Goal: Task Accomplishment & Management: Use online tool/utility

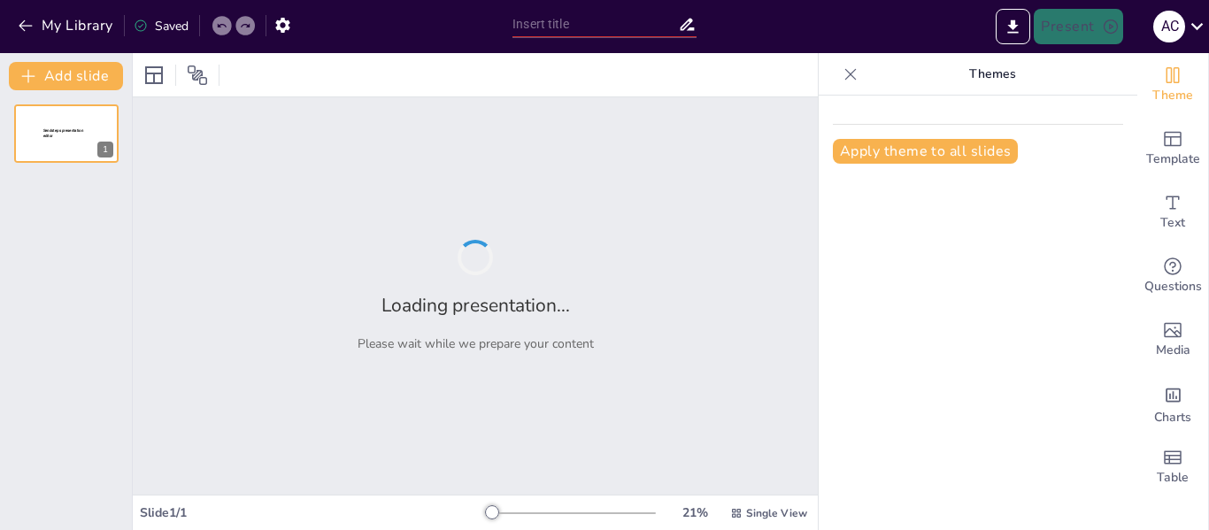
type input "Tipos de Suturas: Comparativa y Aplicaciones Clínicas"
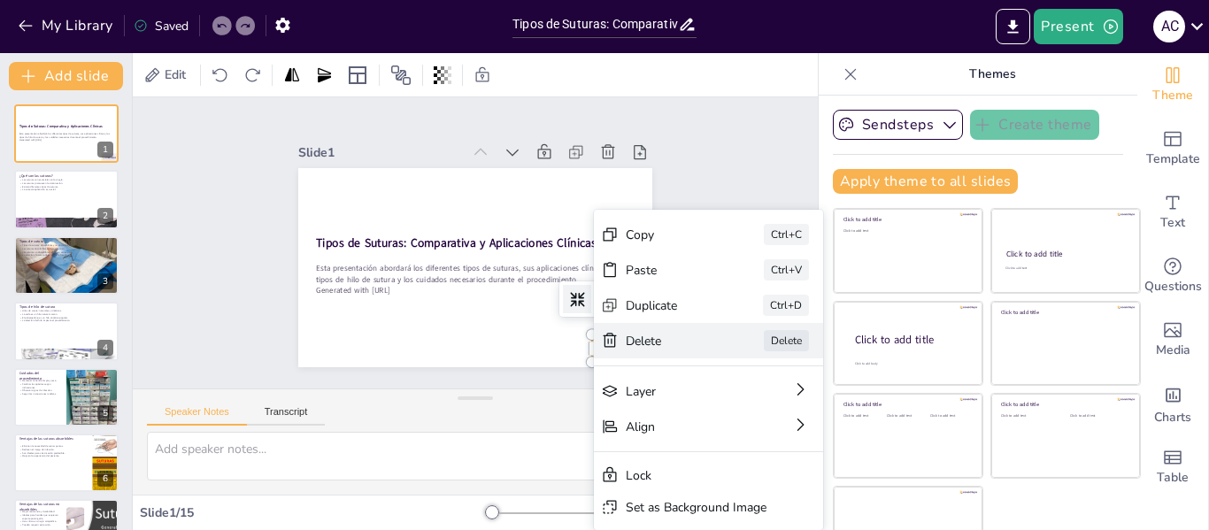
click at [735, 458] on div "Delete" at bounding box center [779, 471] width 89 height 26
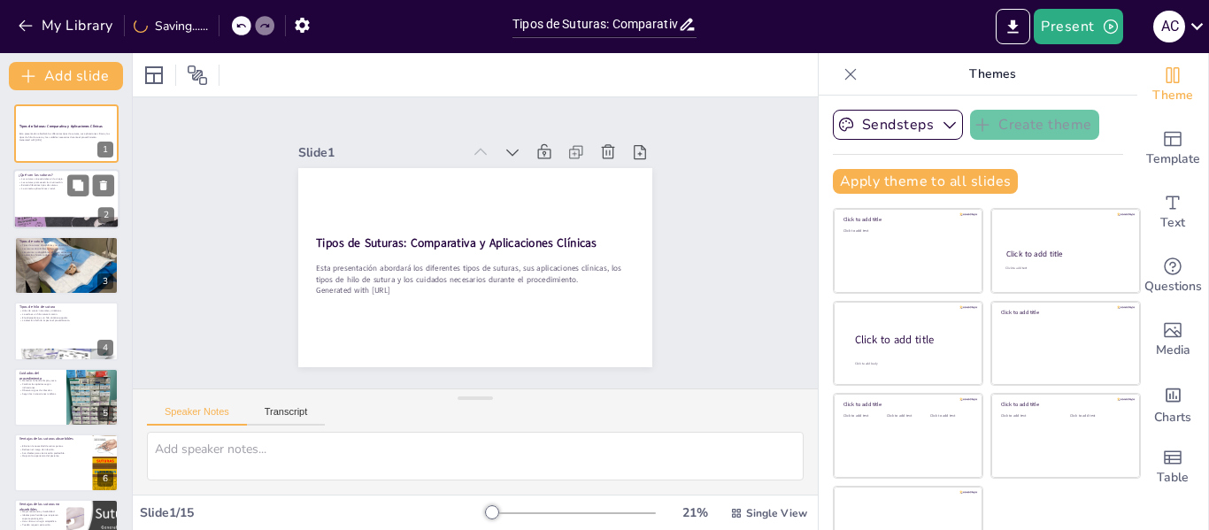
click at [45, 197] on div at bounding box center [66, 200] width 106 height 60
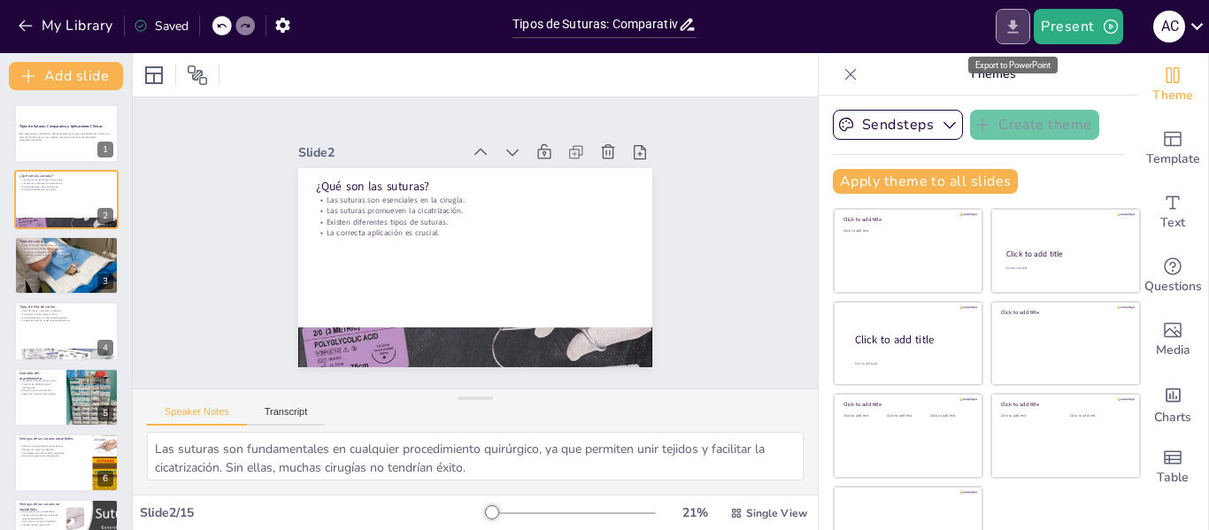
click at [1008, 30] on icon "Export to PowerPoint" at bounding box center [1012, 27] width 19 height 19
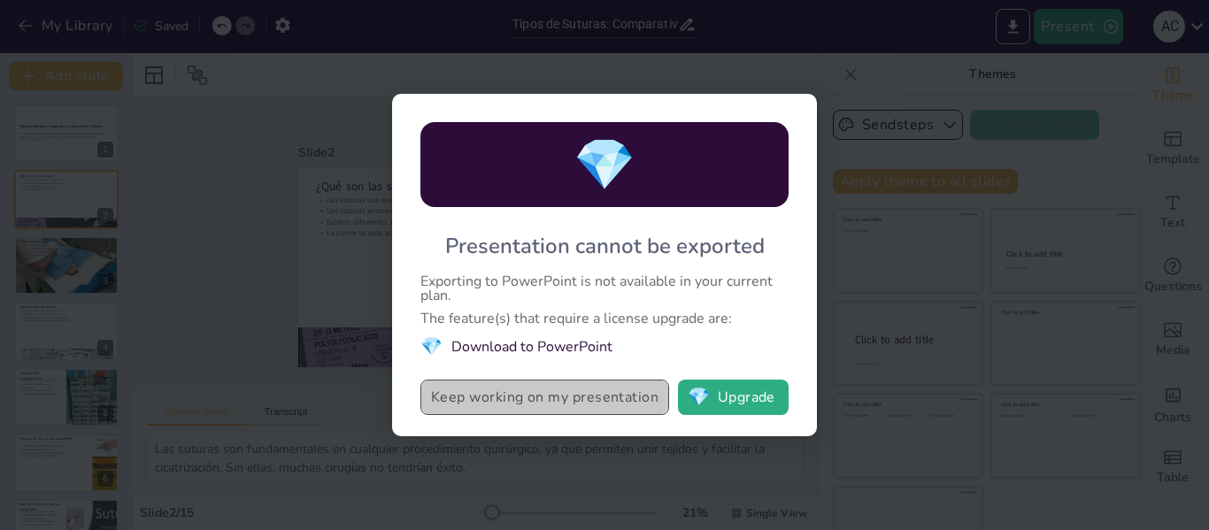
click at [516, 402] on button "Keep working on my presentation" at bounding box center [544, 397] width 249 height 35
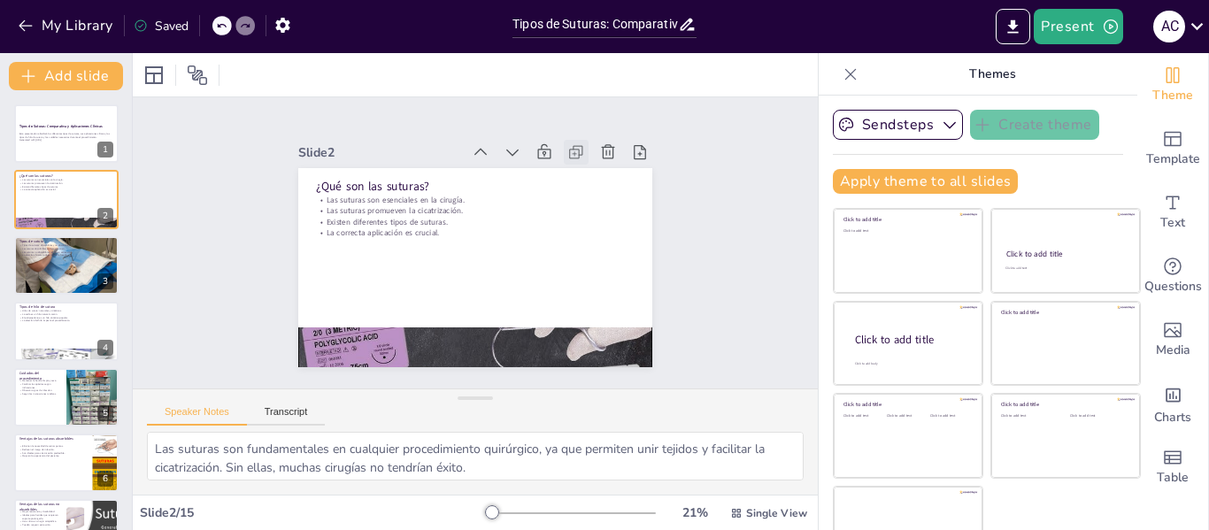
click at [591, 183] on icon at bounding box center [597, 189] width 12 height 12
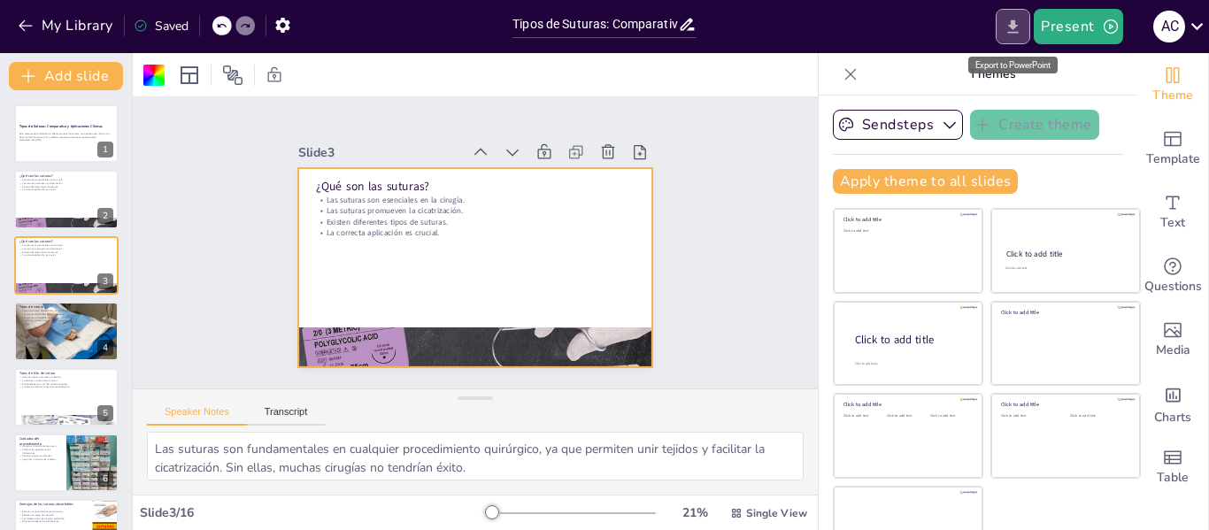
click at [1010, 20] on icon "Export to PowerPoint" at bounding box center [1012, 27] width 19 height 19
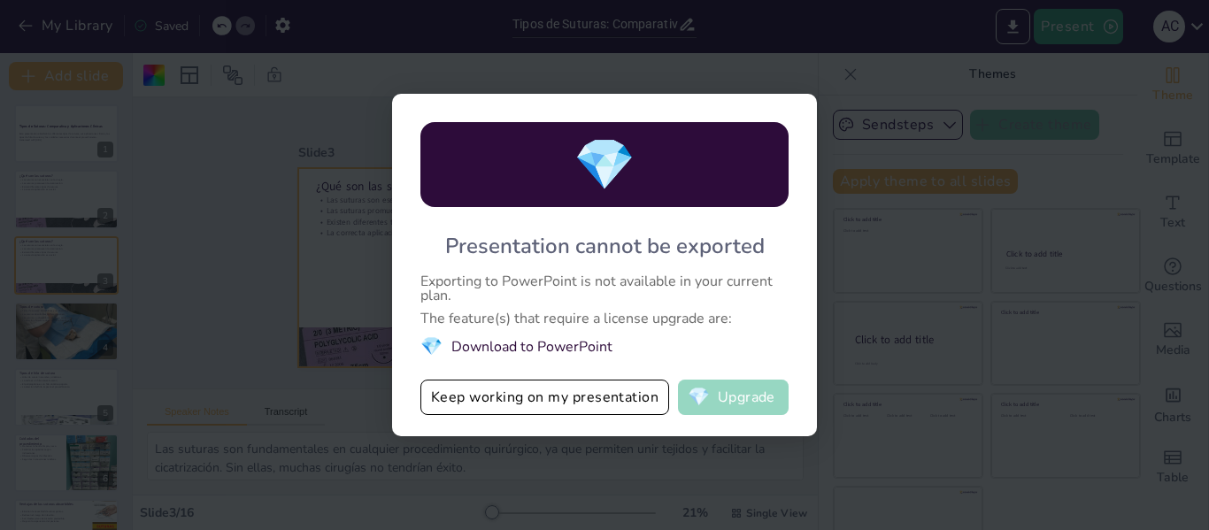
click at [729, 397] on button "💎 Upgrade" at bounding box center [733, 397] width 111 height 35
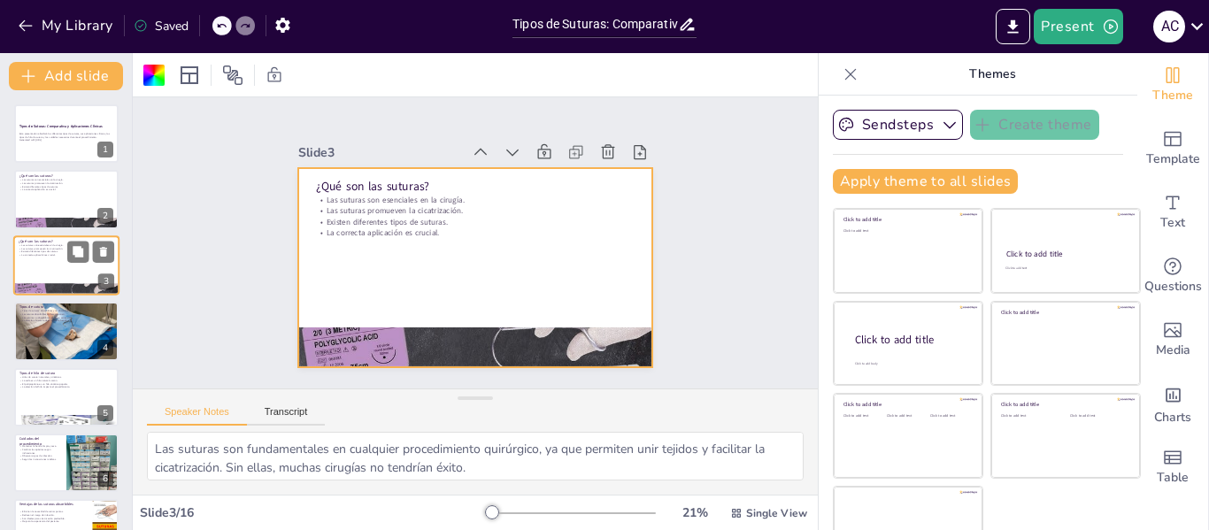
click at [50, 269] on div at bounding box center [66, 265] width 106 height 60
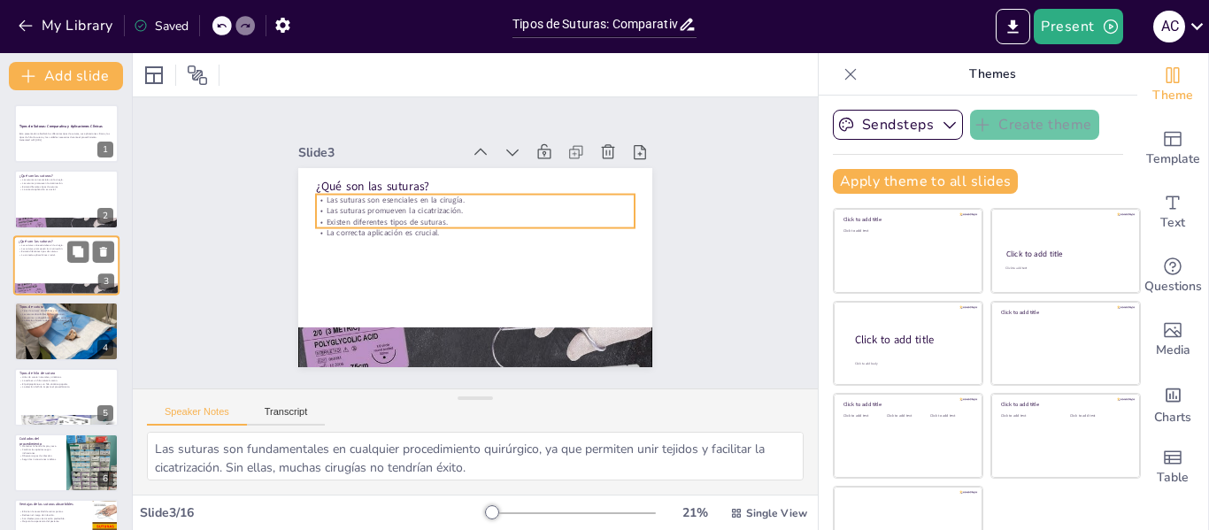
click at [44, 257] on p "La correcta aplicación es crucial." at bounding box center [67, 255] width 96 height 4
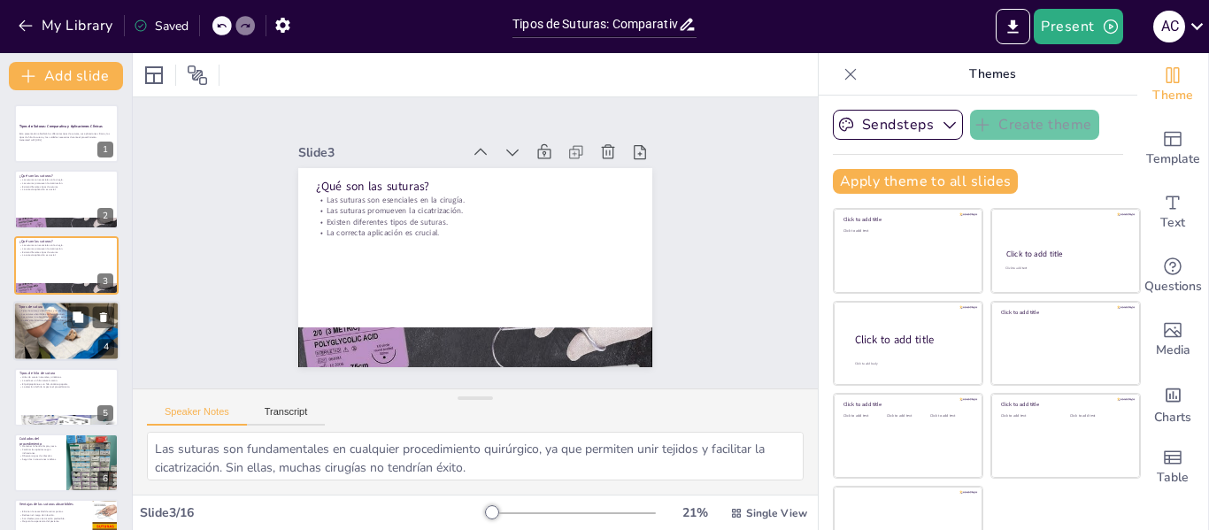
click at [42, 326] on div at bounding box center [66, 331] width 106 height 71
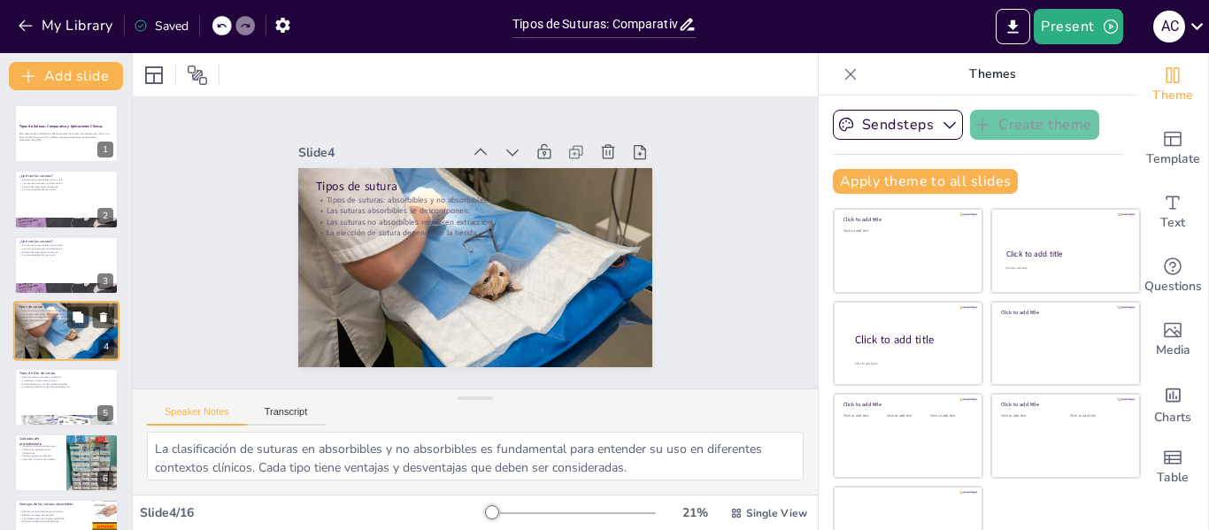
scroll to position [21, 0]
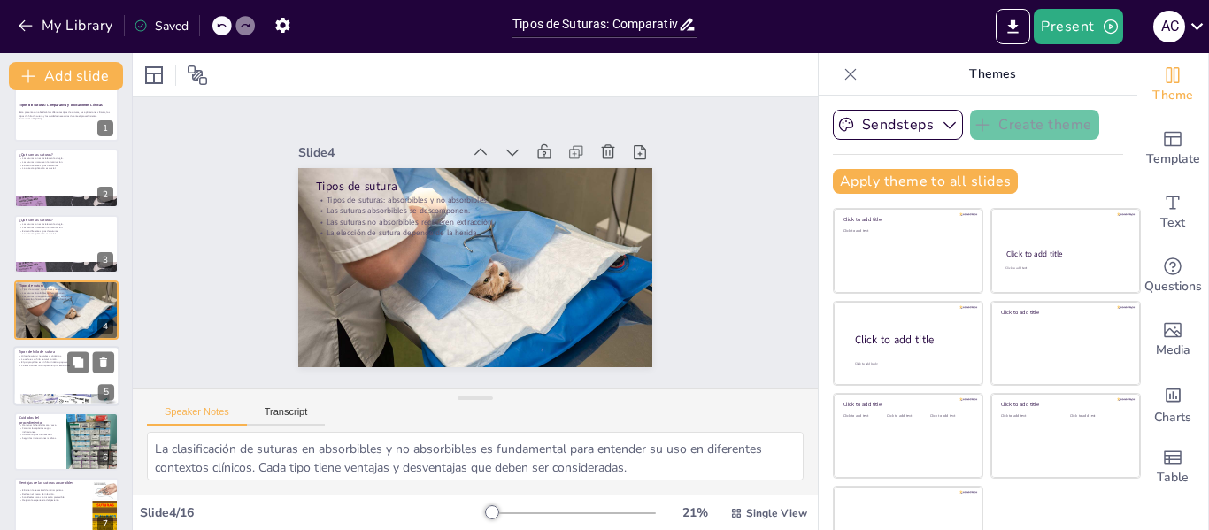
click at [44, 378] on div at bounding box center [66, 376] width 106 height 60
type textarea "La distinción entre hilos naturales y sintéticos es importante en la práctica c…"
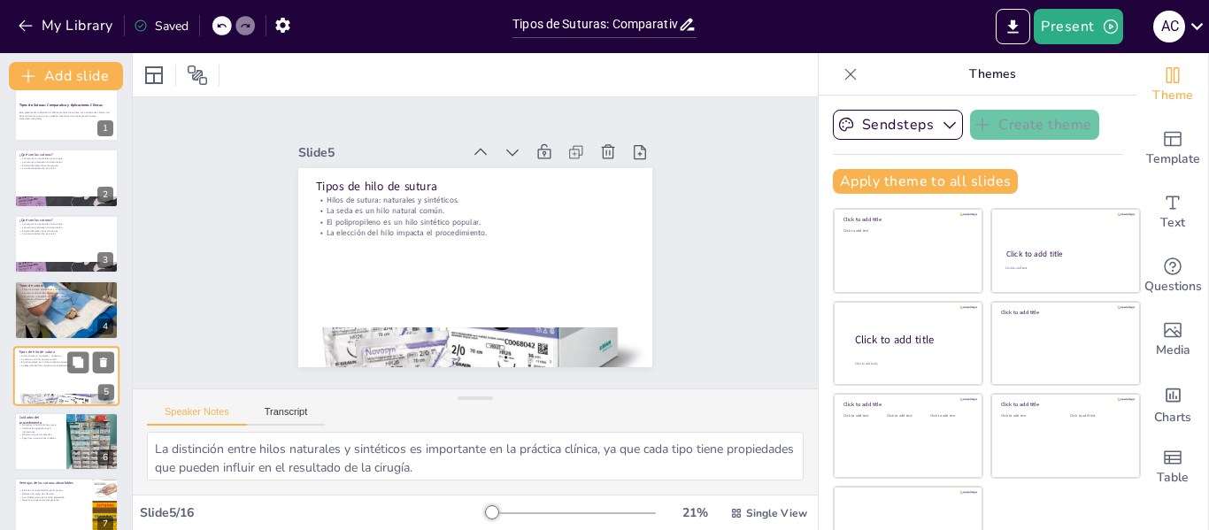
scroll to position [87, 0]
